Goal: Information Seeking & Learning: Learn about a topic

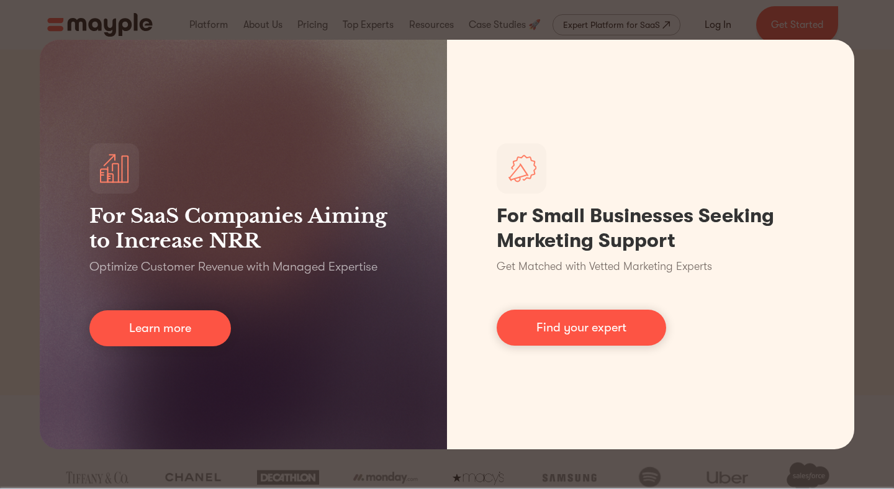
click at [411, 13] on div "For SaaS Companies Aiming to Increase NRR Optimize Customer Revenue with Manage…" at bounding box center [447, 244] width 894 height 489
click at [17, 173] on div "For SaaS Companies Aiming to Increase NRR Optimize Customer Revenue with Manage…" at bounding box center [447, 244] width 894 height 489
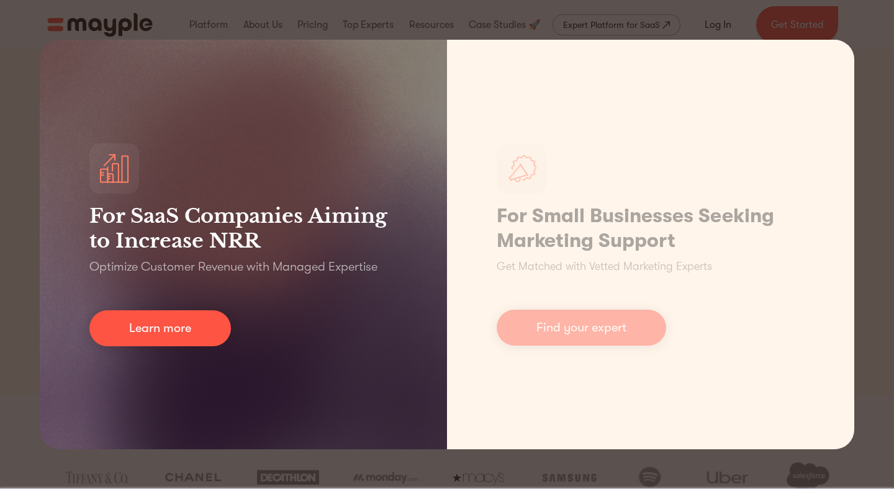
click at [366, 242] on h3 "For SaaS Companies Aiming to Increase NRR" at bounding box center [243, 229] width 308 height 50
click at [176, 336] on link "Learn more" at bounding box center [160, 329] width 142 height 36
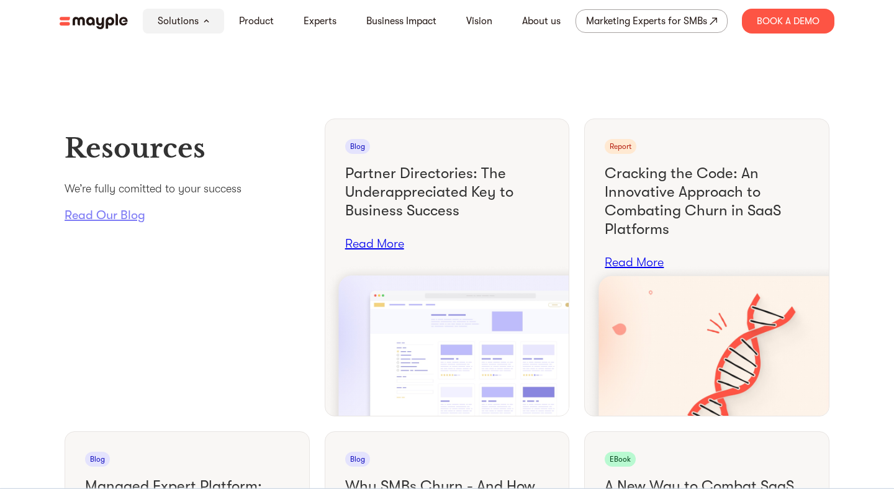
scroll to position [4644, 0]
